Goal: Task Accomplishment & Management: Manage account settings

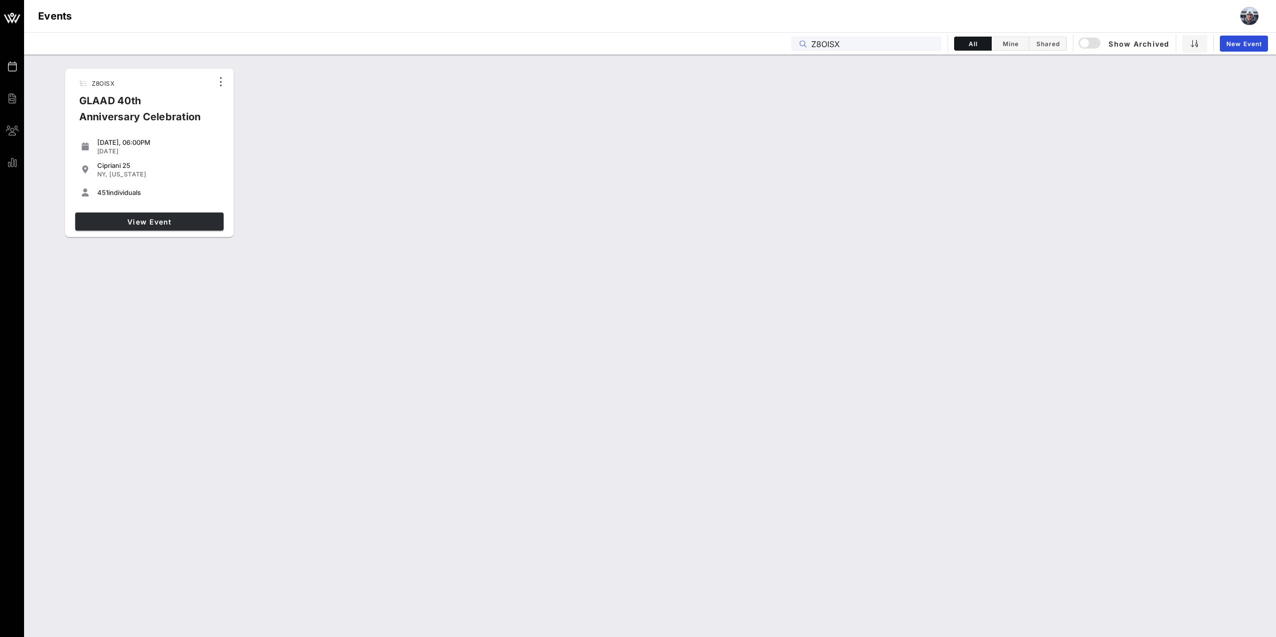
type input "Z8OISX"
click at [168, 223] on span "View Event" at bounding box center [149, 222] width 140 height 9
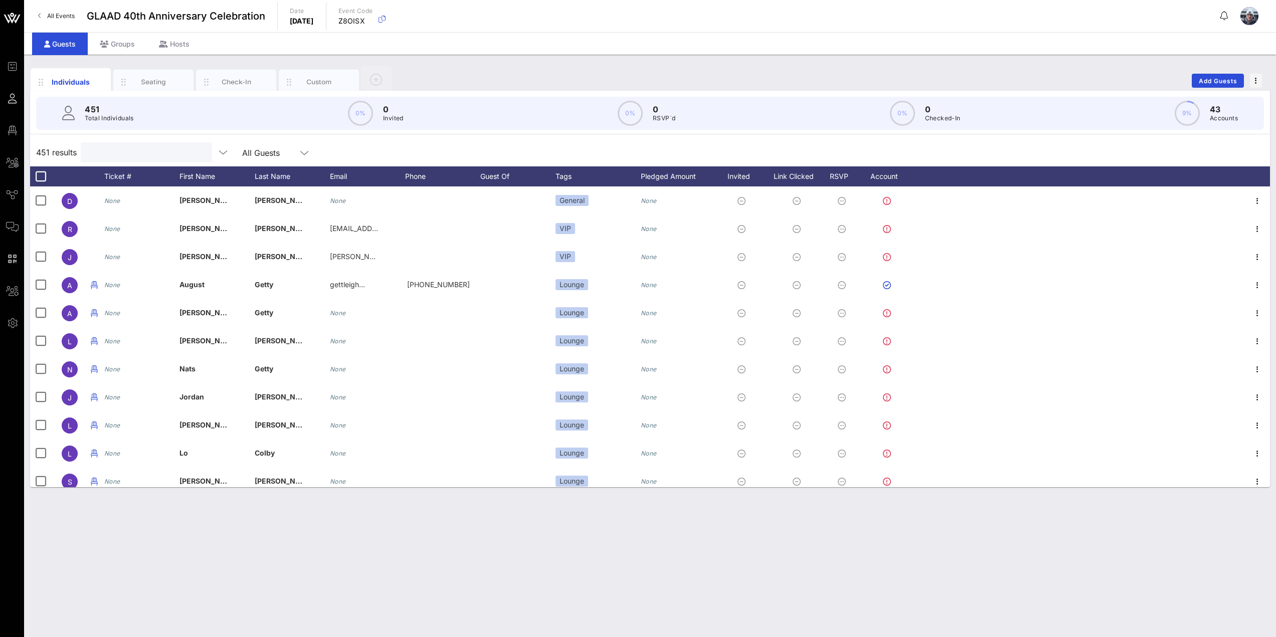
click at [125, 152] on input "text" at bounding box center [145, 152] width 117 height 13
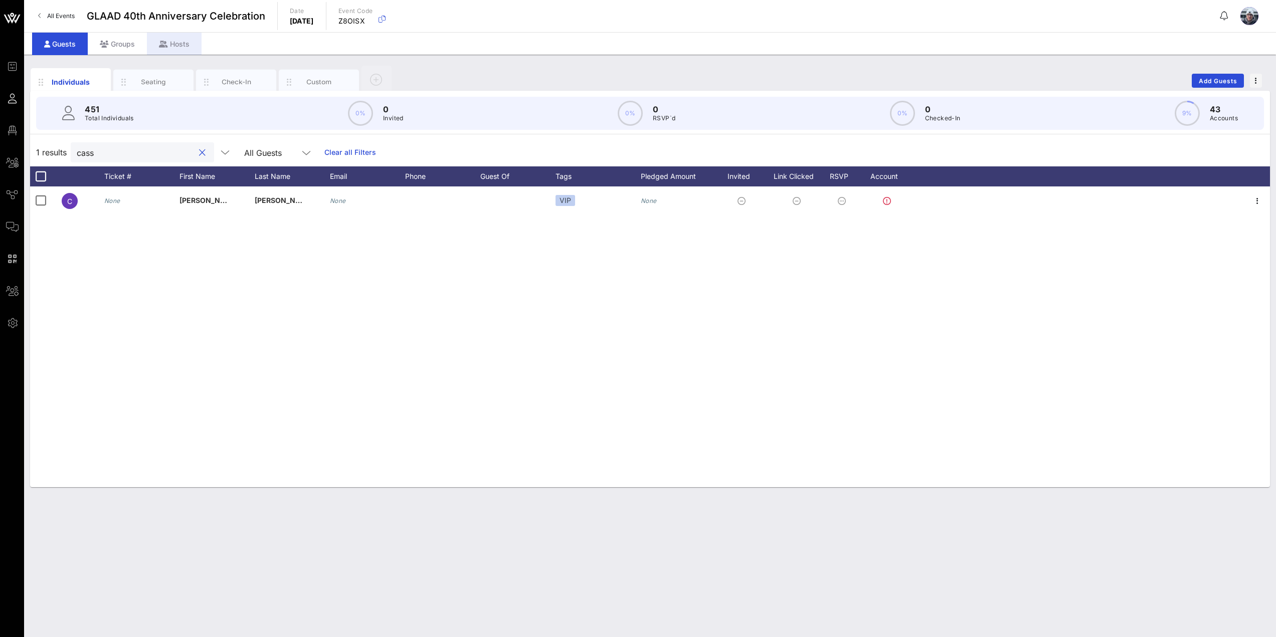
type input "cass"
click at [166, 43] on icon at bounding box center [163, 44] width 9 height 7
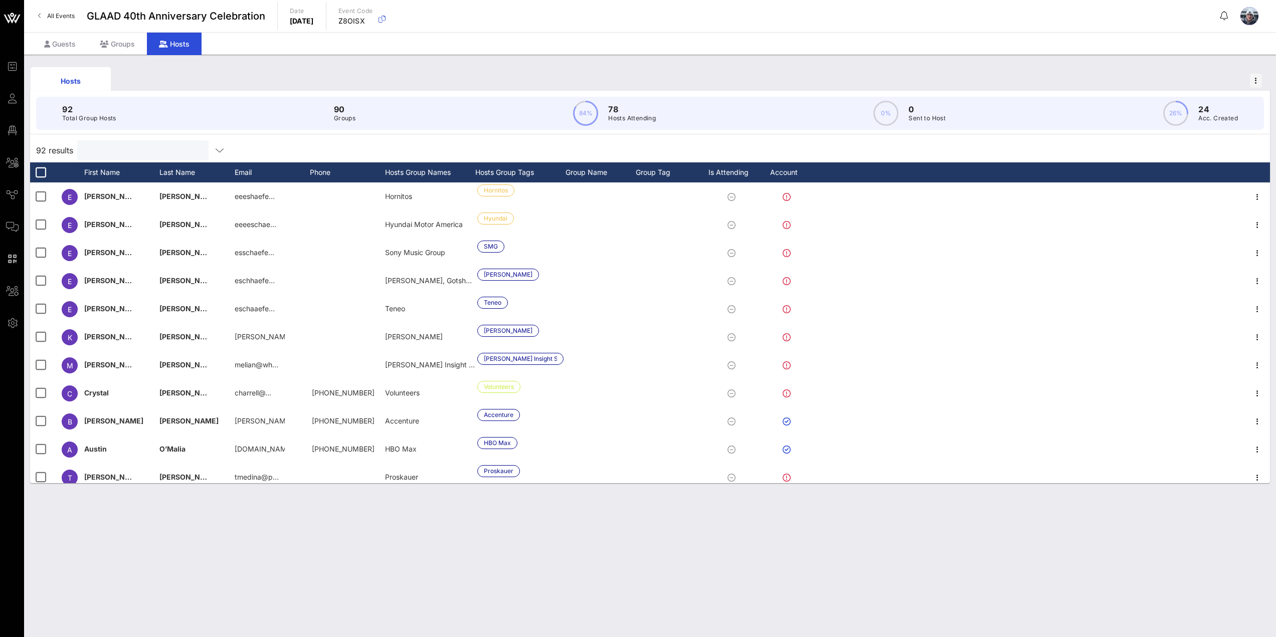
click at [116, 155] on input "text" at bounding box center [141, 150] width 117 height 13
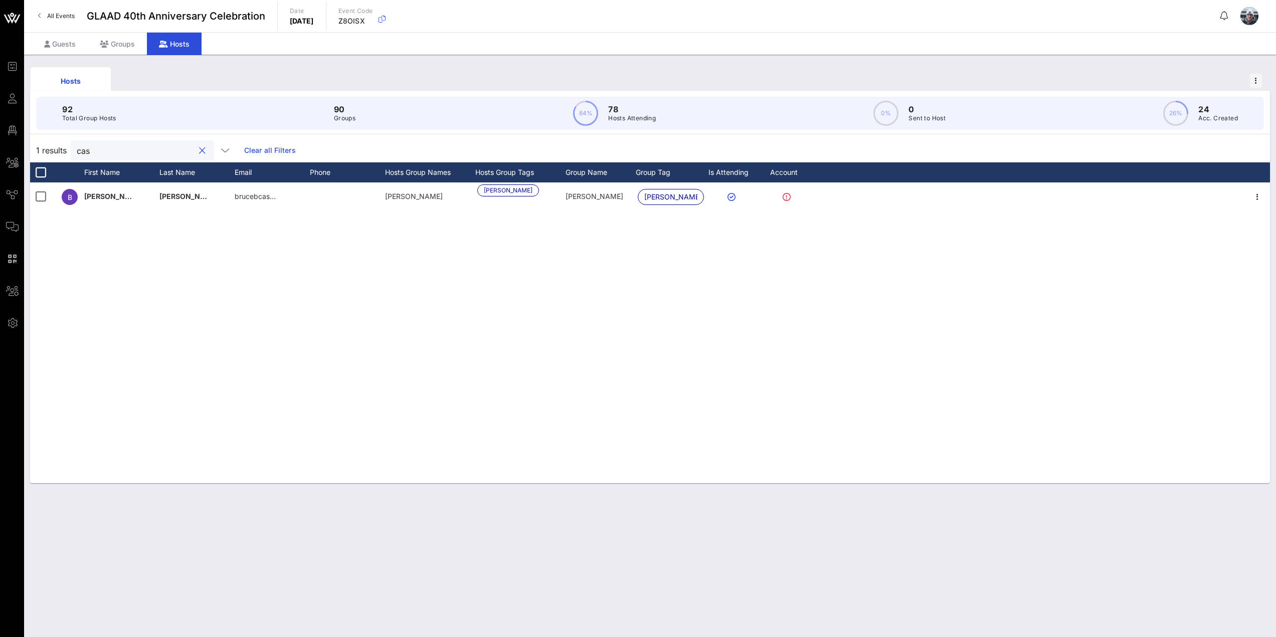
type input "cass"
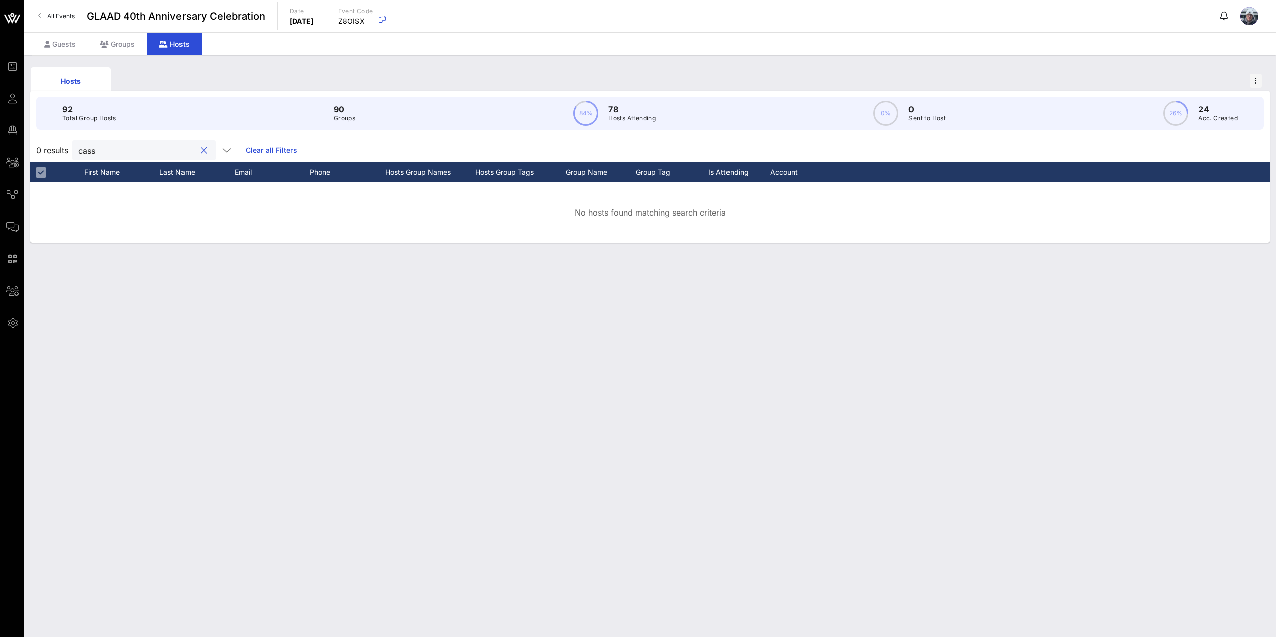
drag, startPoint x: 116, startPoint y: 154, endPoint x: 34, endPoint y: 148, distance: 82.0
click at [38, 150] on div "0 results cass Clear all Filters" at bounding box center [650, 150] width 1240 height 24
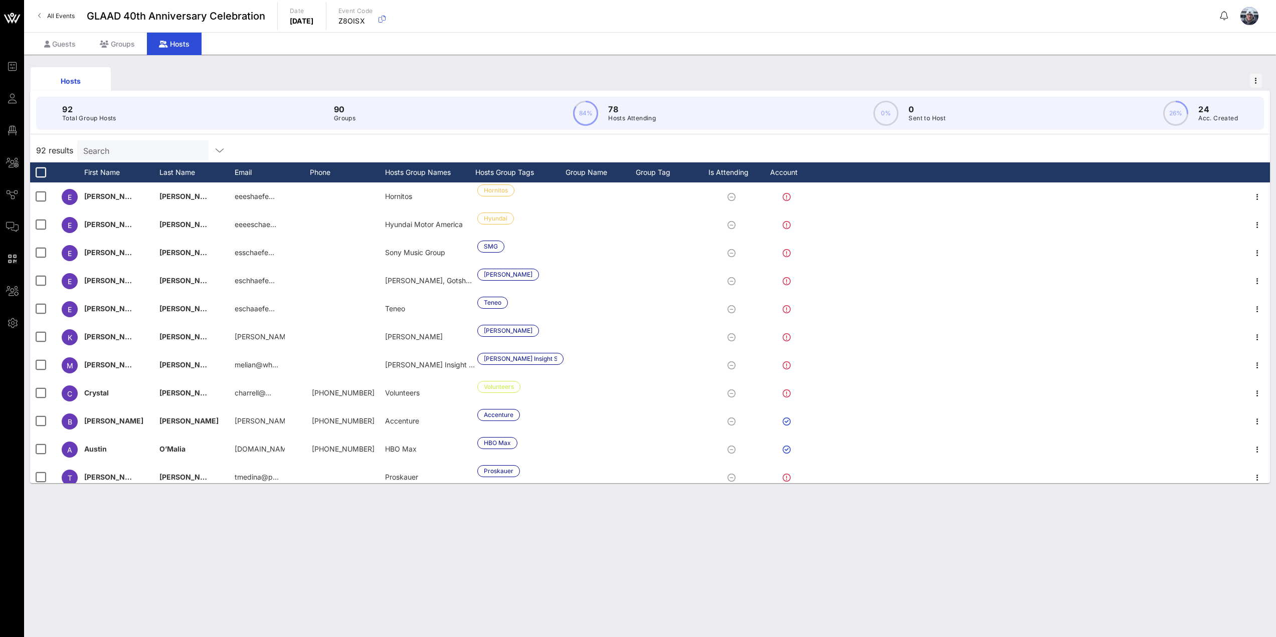
drag, startPoint x: 58, startPoint y: 44, endPoint x: 107, endPoint y: 67, distance: 54.5
click at [95, 54] on div "Guests Groups Hosts" at bounding box center [116, 44] width 169 height 23
click at [49, 45] on icon at bounding box center [47, 44] width 6 height 7
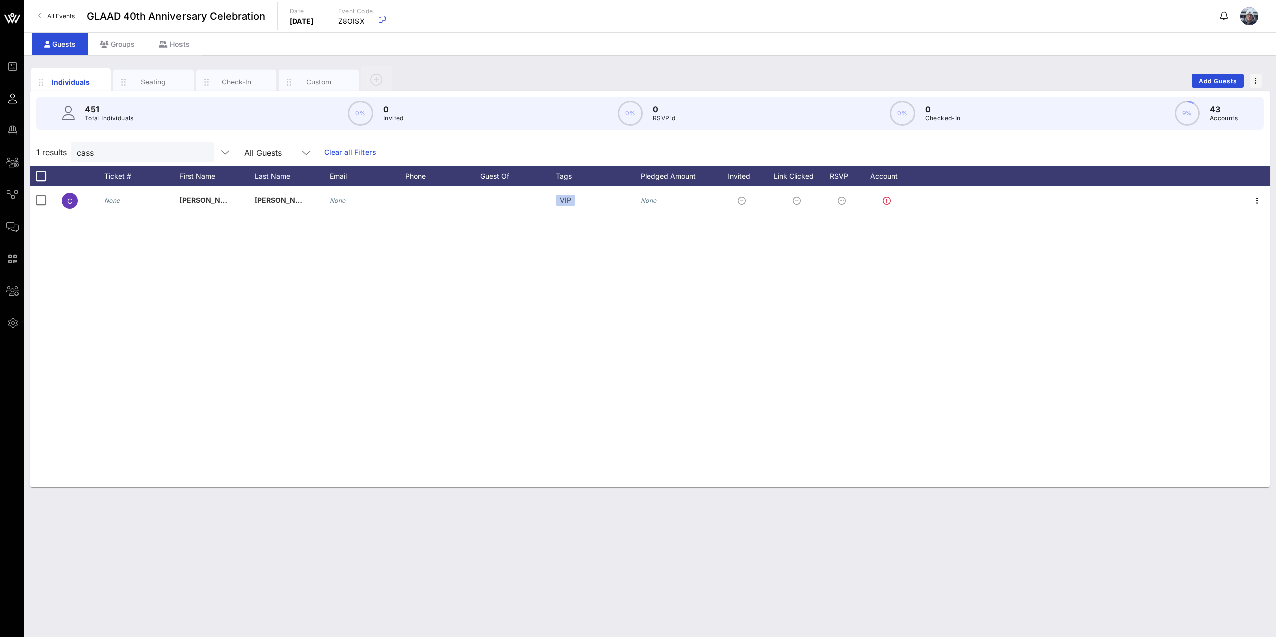
drag, startPoint x: 521, startPoint y: 404, endPoint x: 523, endPoint y: 409, distance: 5.4
click at [523, 409] on div "C None [PERSON_NAME] None VIP None" at bounding box center [650, 337] width 1240 height 301
